Goal: Find contact information: Find contact information

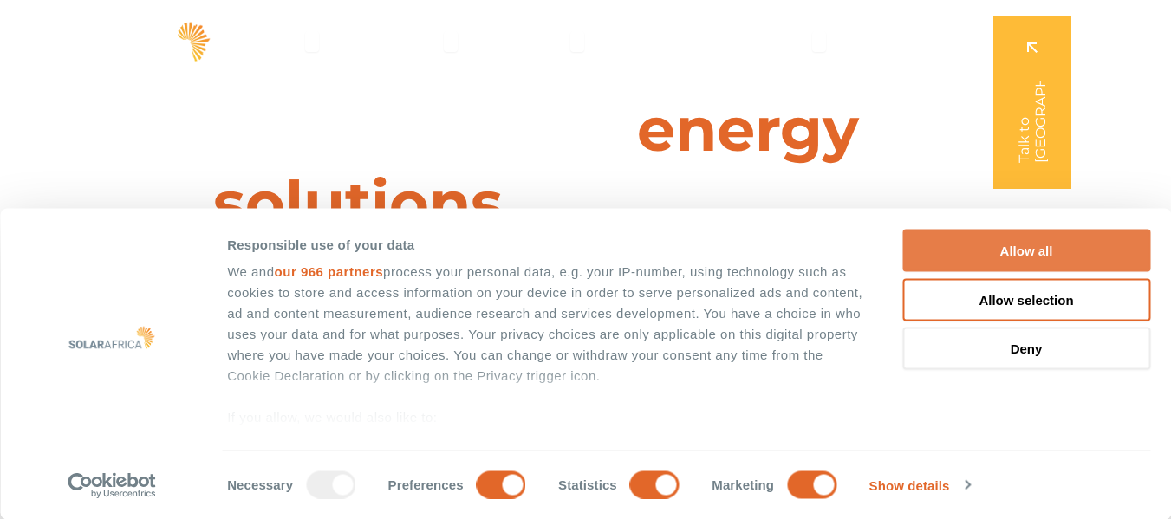
click at [1043, 251] on button "Allow all" at bounding box center [1026, 251] width 248 height 42
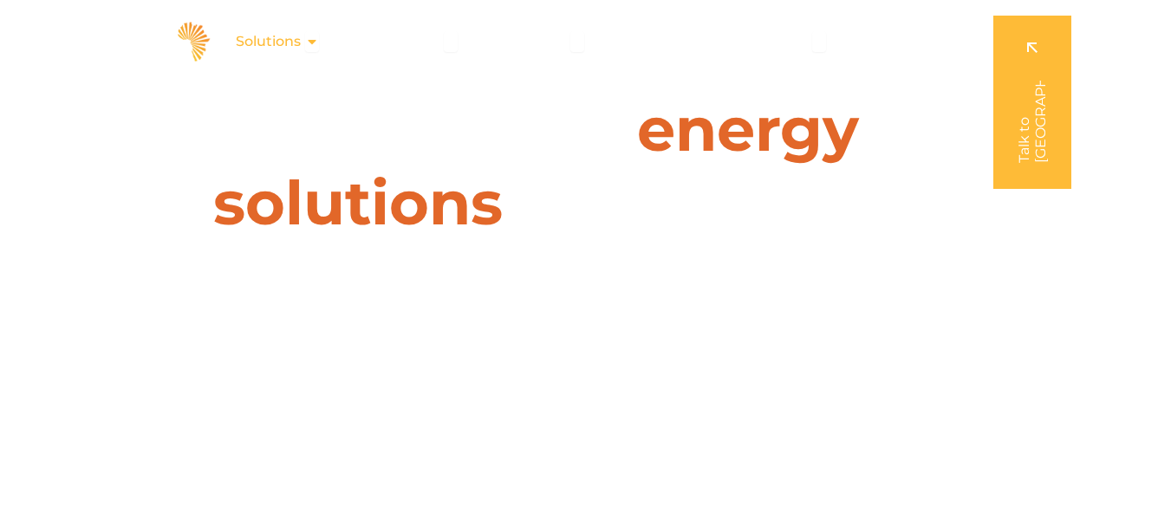
click at [316, 44] on icon "Menu" at bounding box center [312, 42] width 14 height 14
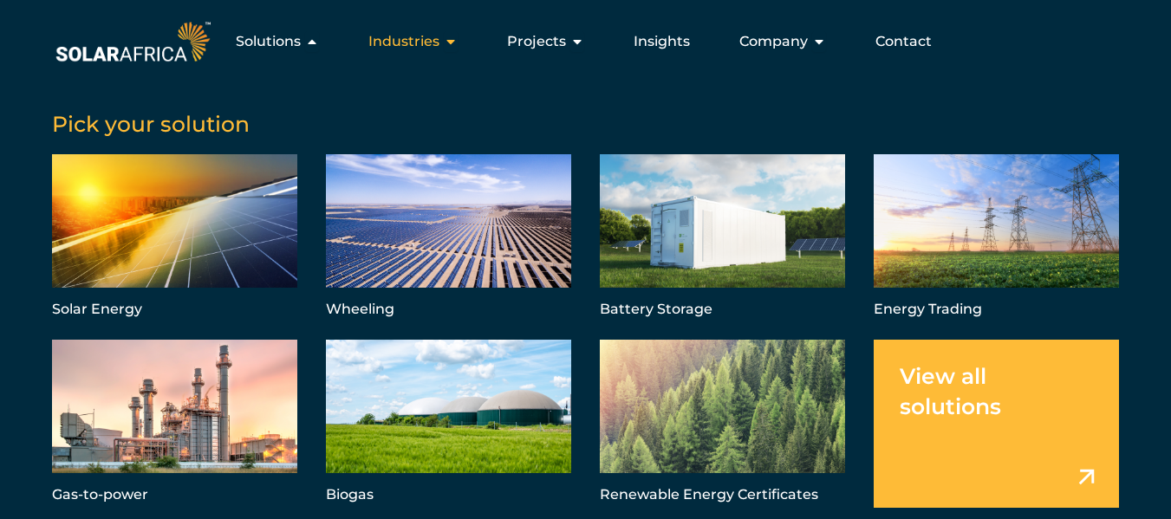
click at [453, 37] on icon "Menu" at bounding box center [451, 42] width 14 height 14
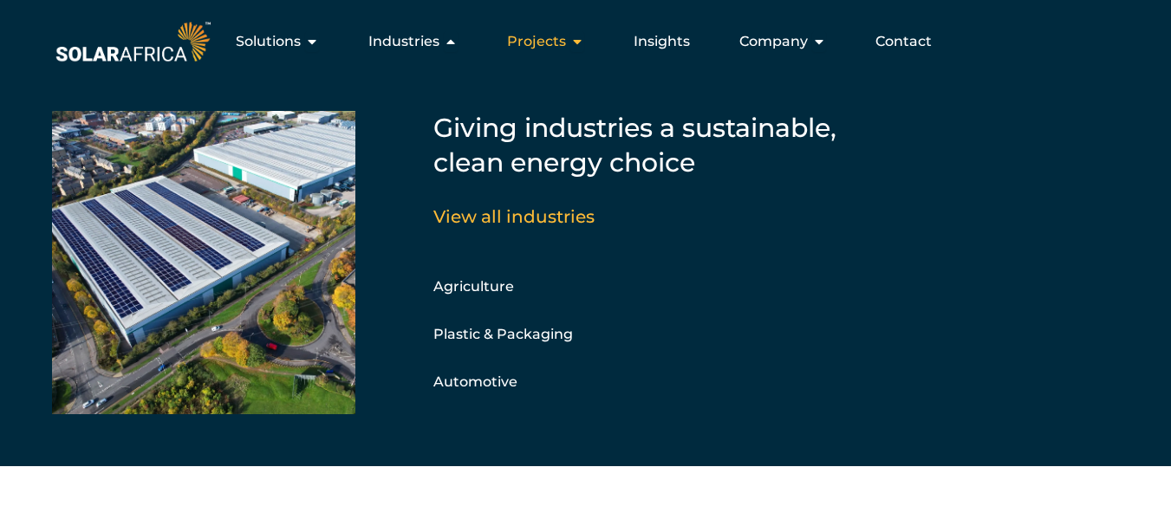
click at [576, 39] on icon "Menu" at bounding box center [577, 42] width 14 height 14
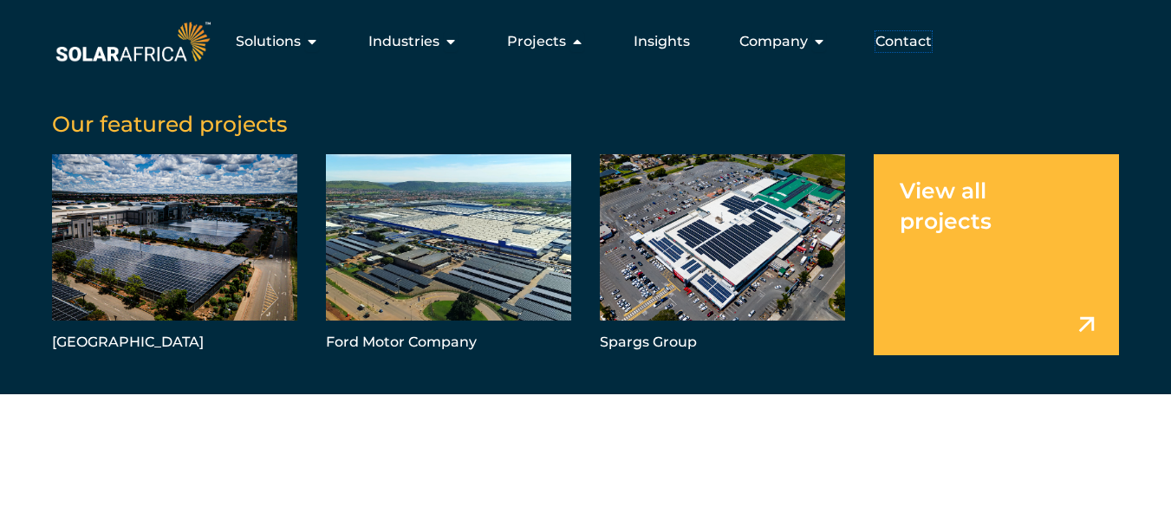
drag, startPoint x: 911, startPoint y: 43, endPoint x: 866, endPoint y: 130, distance: 97.7
click at [911, 42] on span "Contact" at bounding box center [903, 41] width 56 height 21
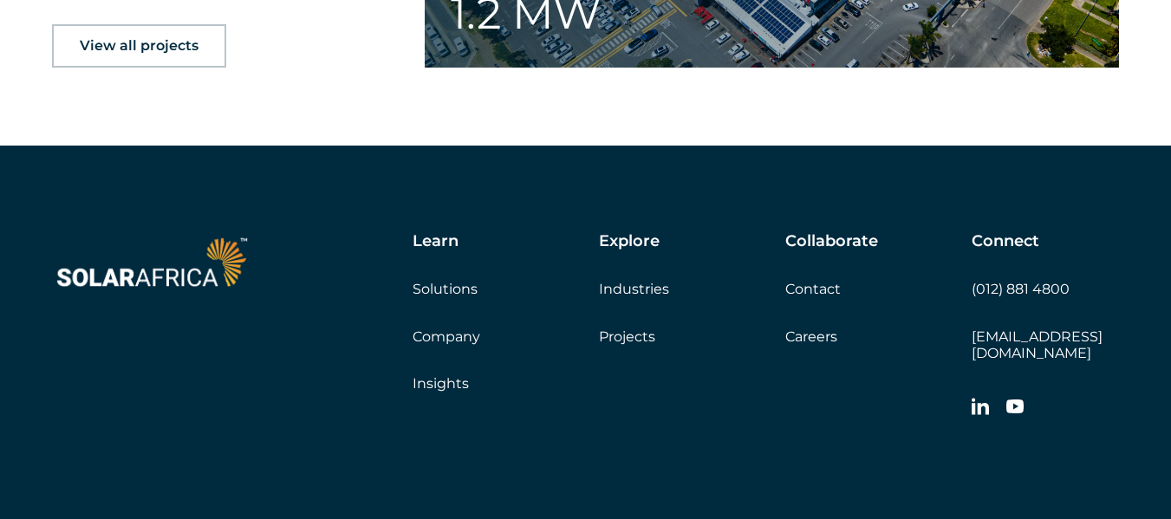
scroll to position [2853, 0]
